Goal: Check status: Check status

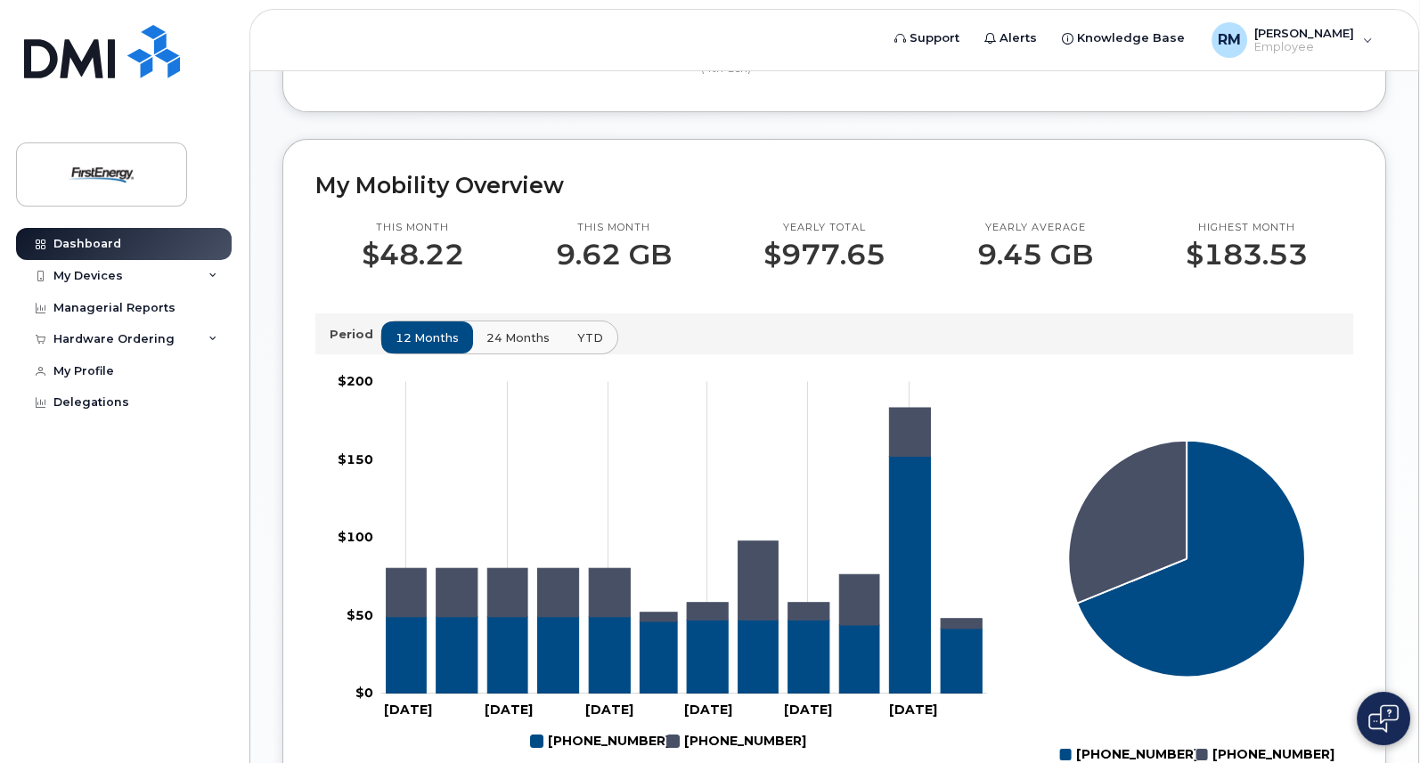
scroll to position [535, 0]
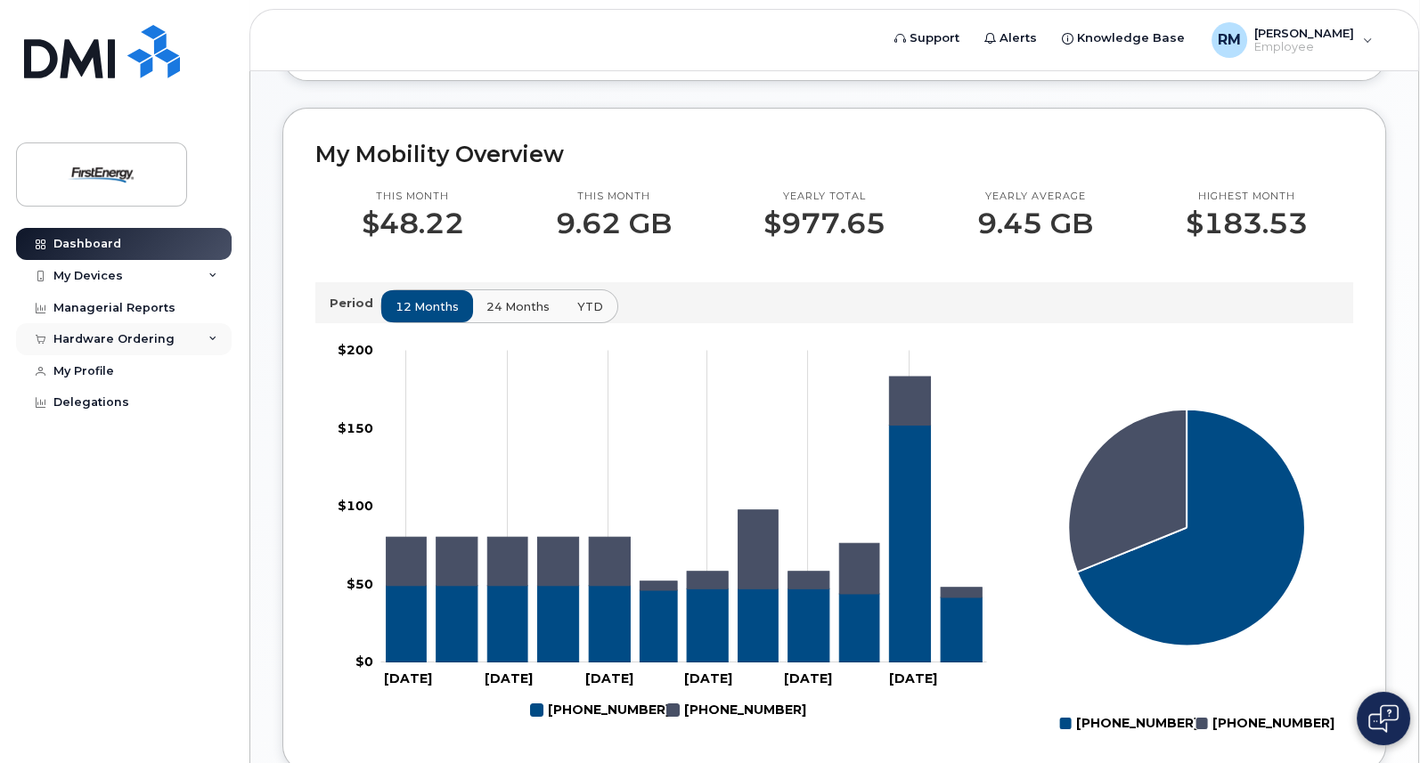
click at [217, 334] on div "Hardware Ordering" at bounding box center [124, 339] width 216 height 32
click at [110, 366] on div "My Orders" at bounding box center [93, 372] width 64 height 16
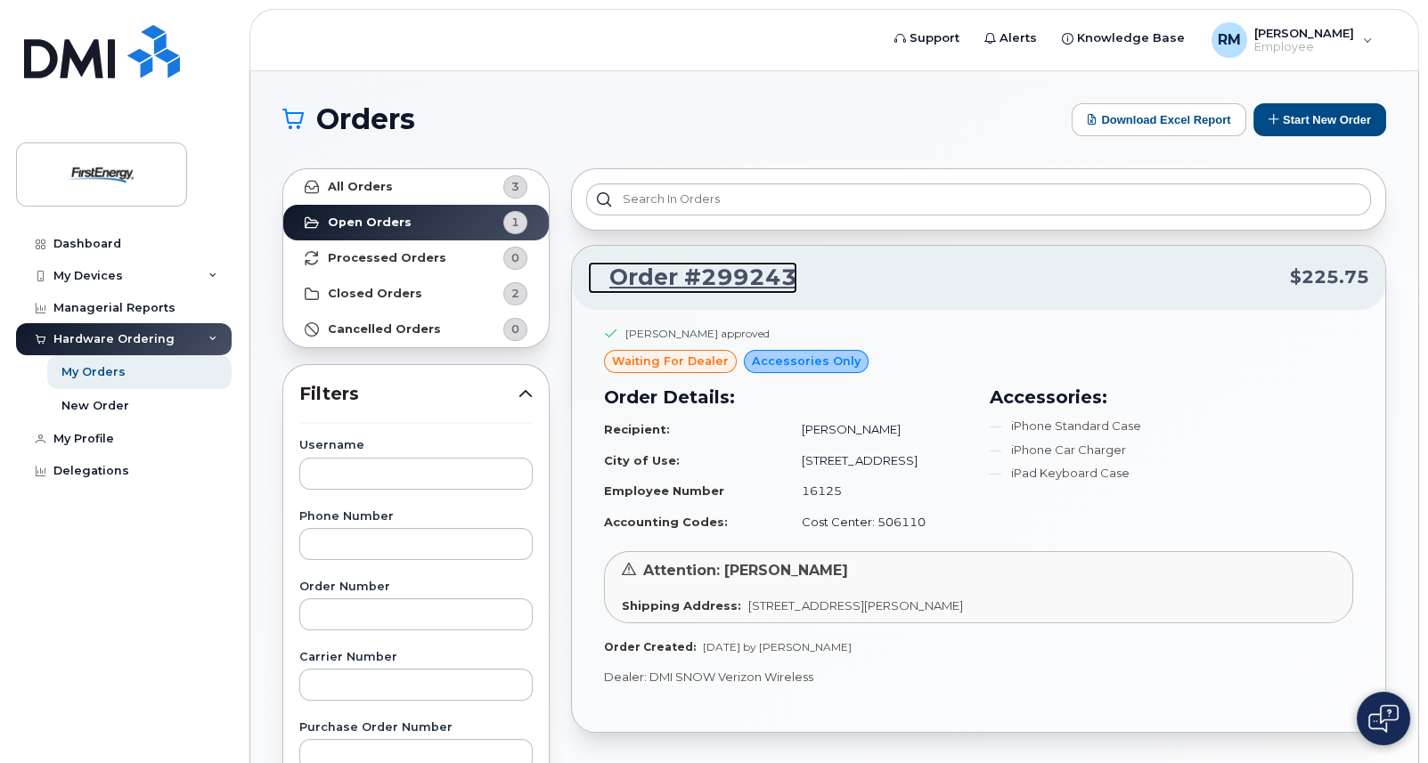
click at [753, 280] on link "Order #299243" at bounding box center [692, 278] width 209 height 32
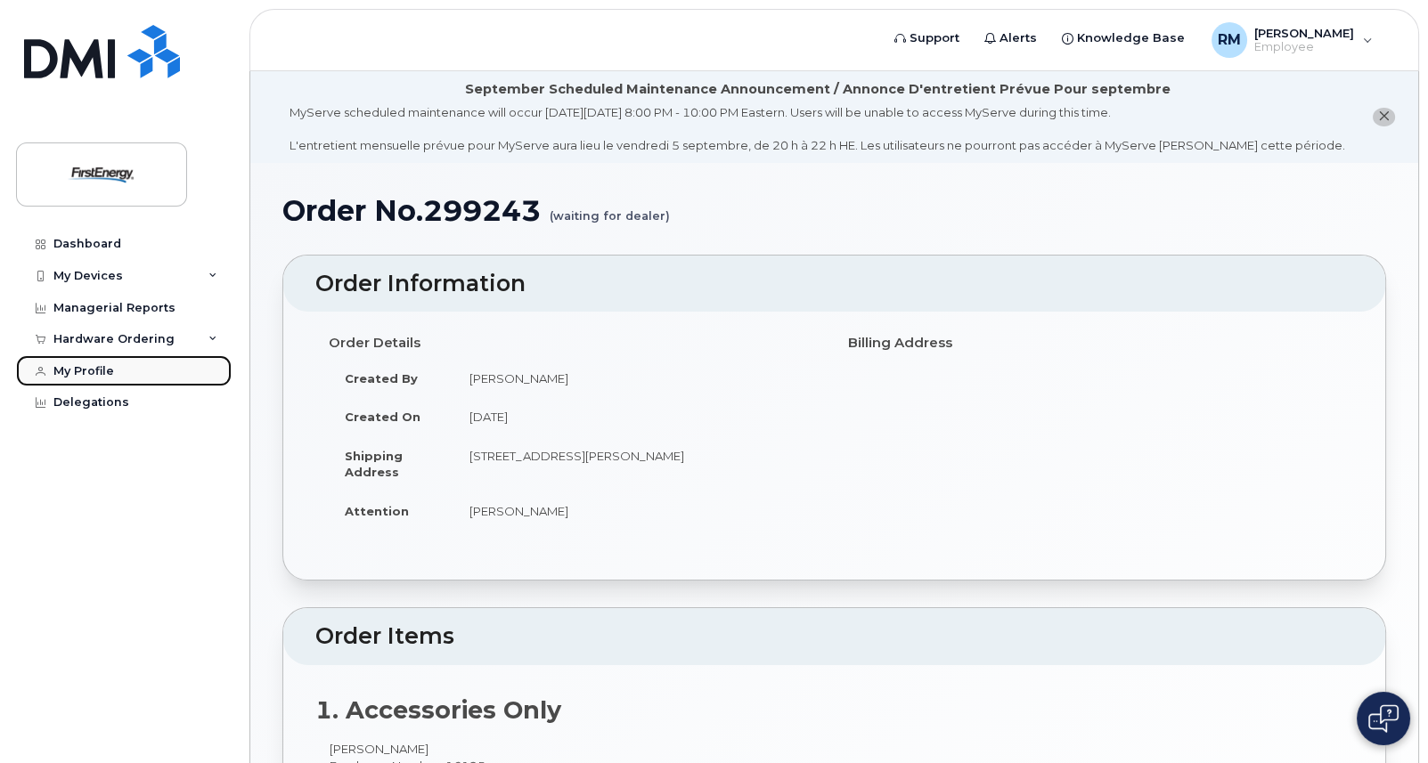
drag, startPoint x: 92, startPoint y: 370, endPoint x: 102, endPoint y: 373, distance: 10.4
click at [91, 370] on div "My Profile" at bounding box center [83, 371] width 61 height 14
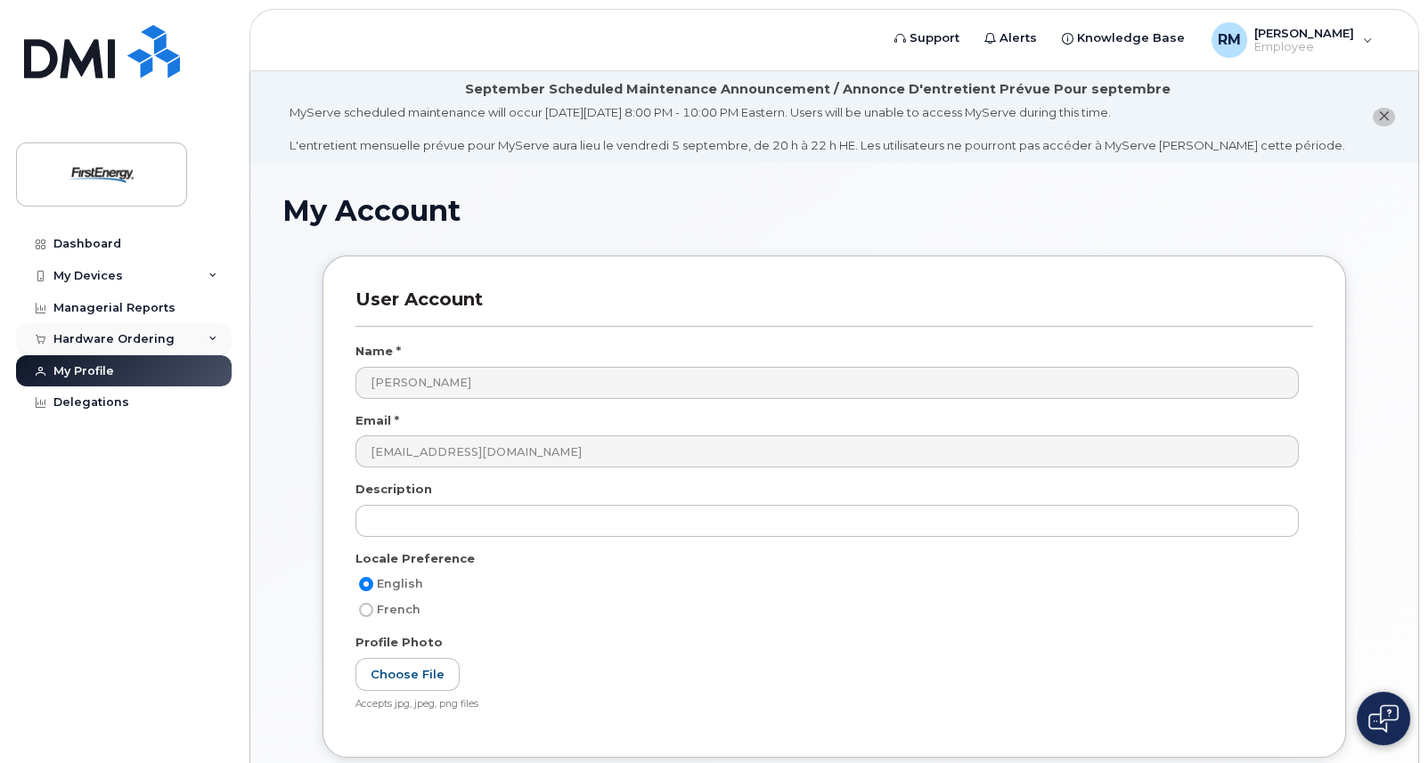
click at [214, 335] on icon at bounding box center [212, 339] width 9 height 9
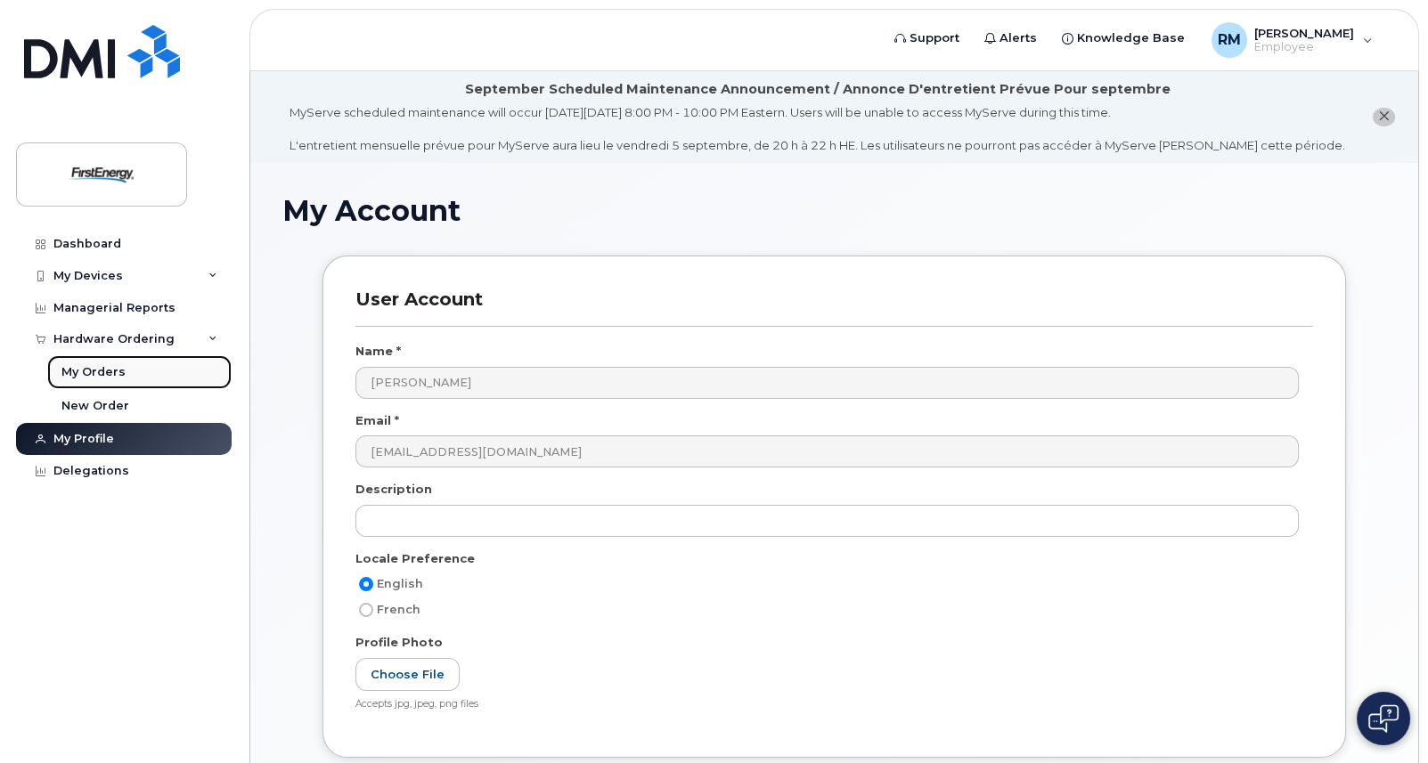
click at [124, 366] on link "My Orders" at bounding box center [139, 372] width 184 height 34
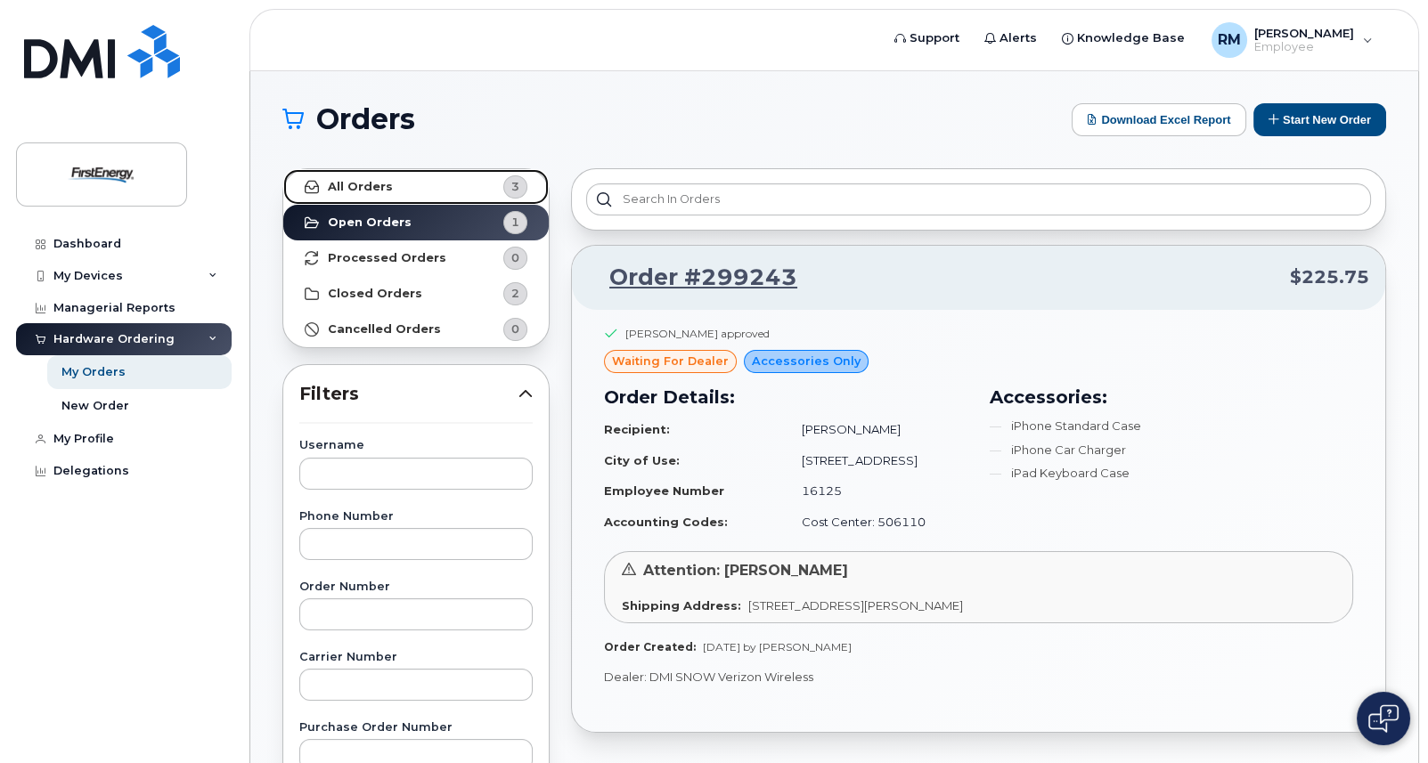
click at [380, 181] on strong "All Orders" at bounding box center [360, 187] width 65 height 14
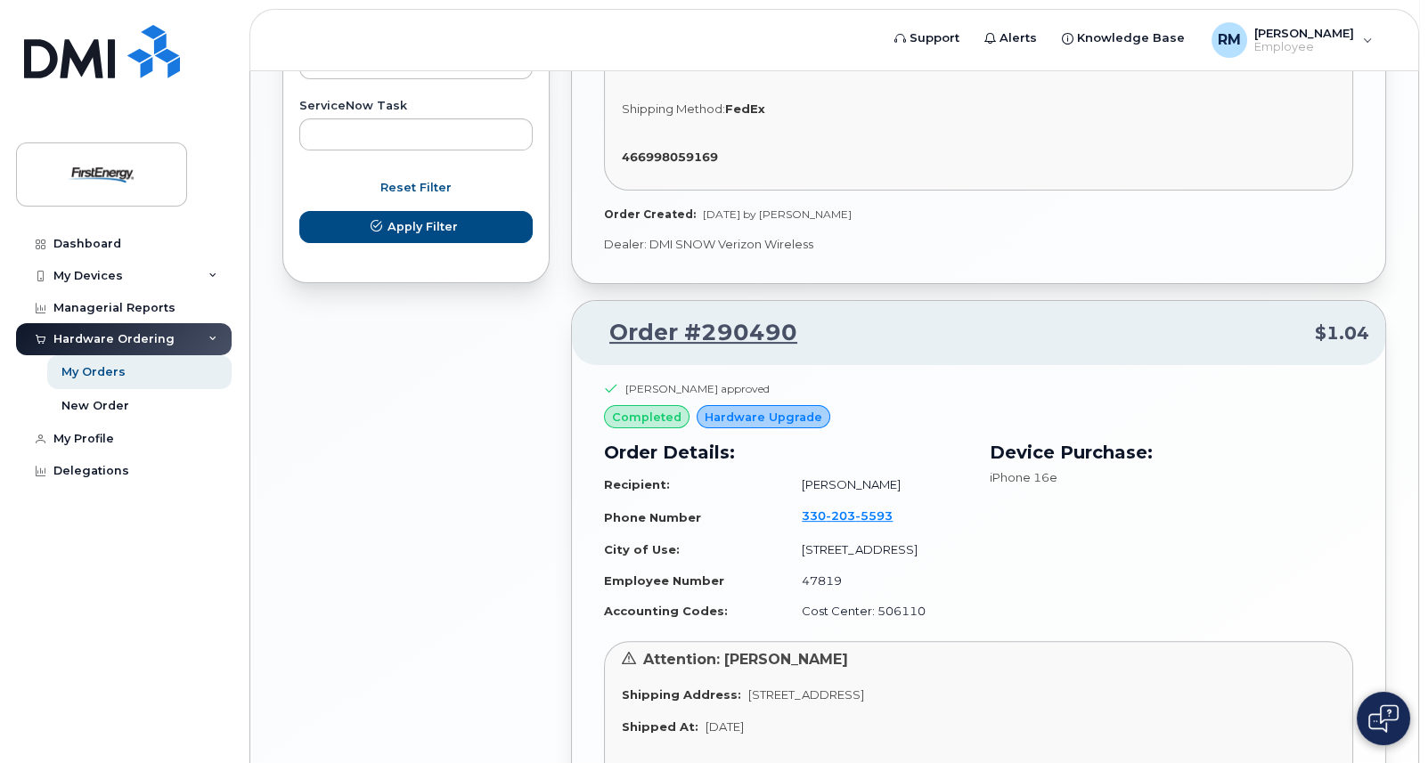
scroll to position [781, 0]
